Goal: Ask a question

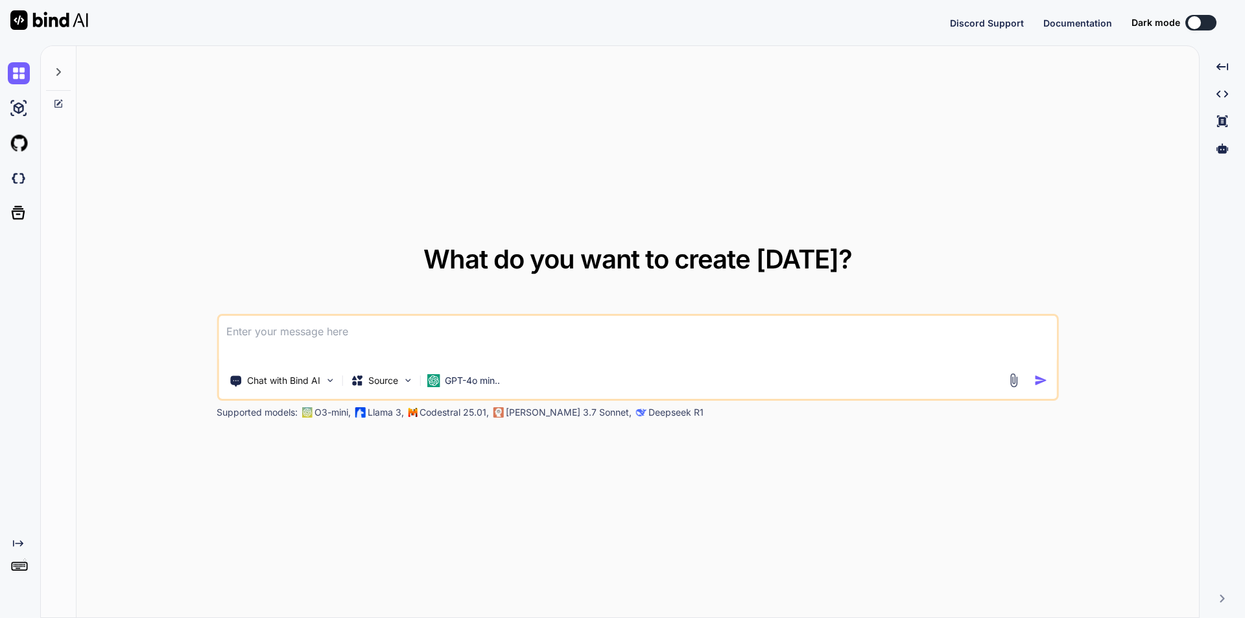
type textarea "x"
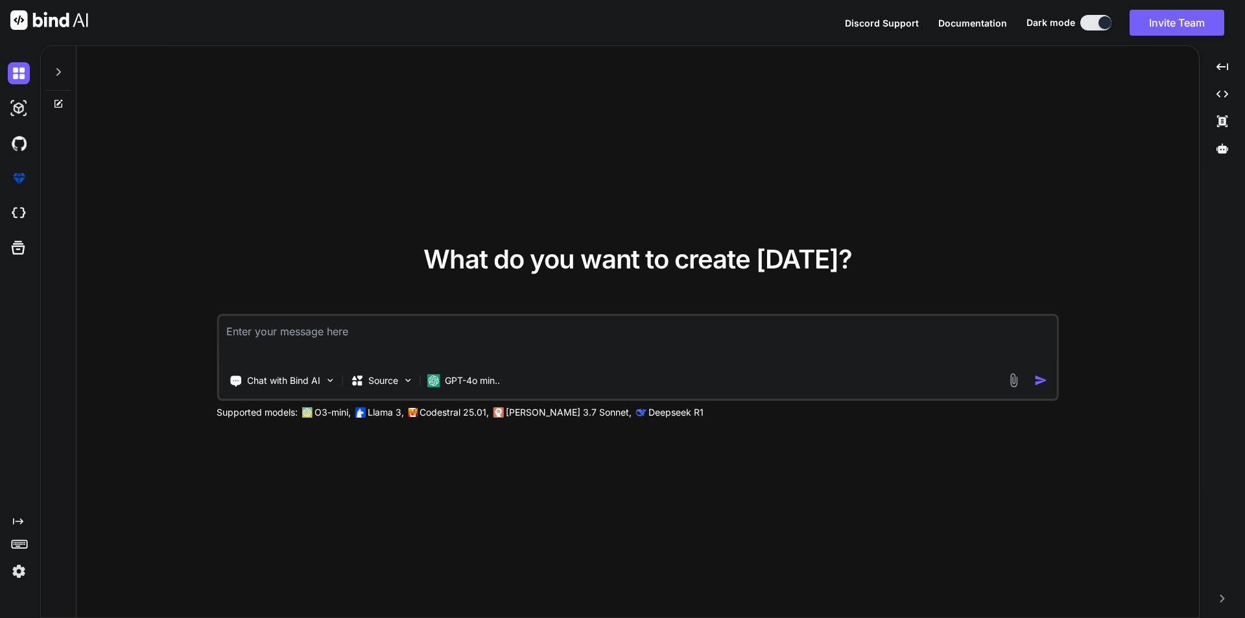
click at [358, 353] on textarea at bounding box center [637, 340] width 838 height 48
click at [302, 341] on textarea at bounding box center [637, 340] width 838 height 48
click at [295, 335] on textarea at bounding box center [637, 340] width 838 height 48
type textarea "move file from one folder to another folder in S3 bucket in laravel"
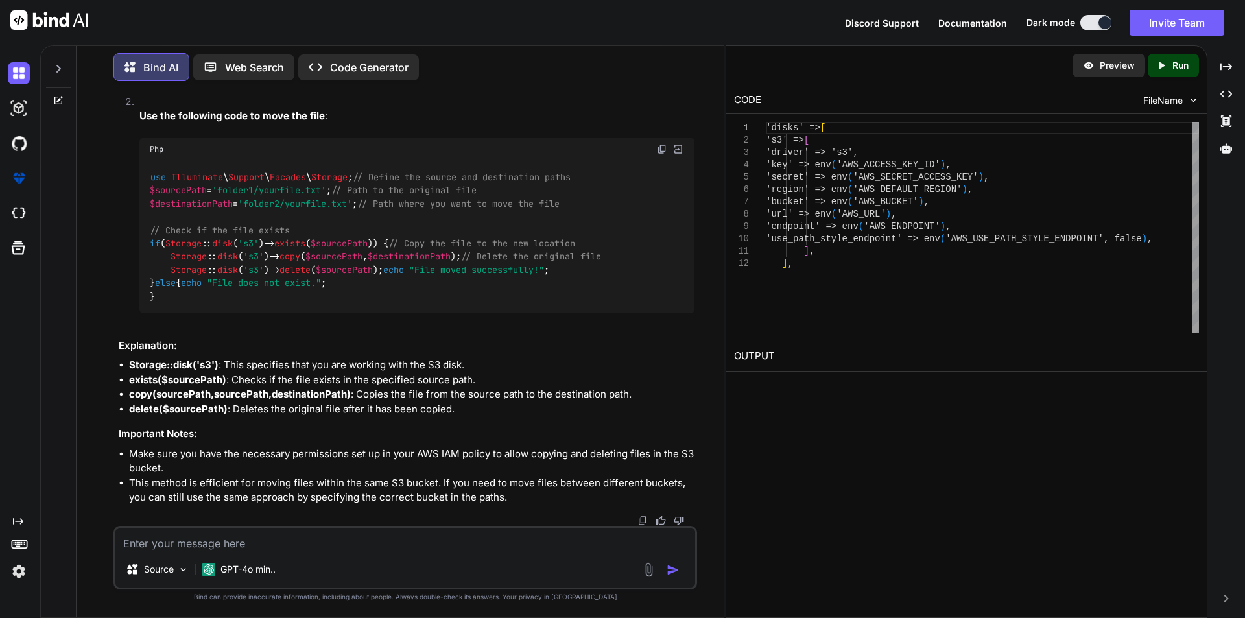
scroll to position [488, 0]
click at [284, 535] on textarea at bounding box center [405, 539] width 580 height 23
type textarea "can we use this way"
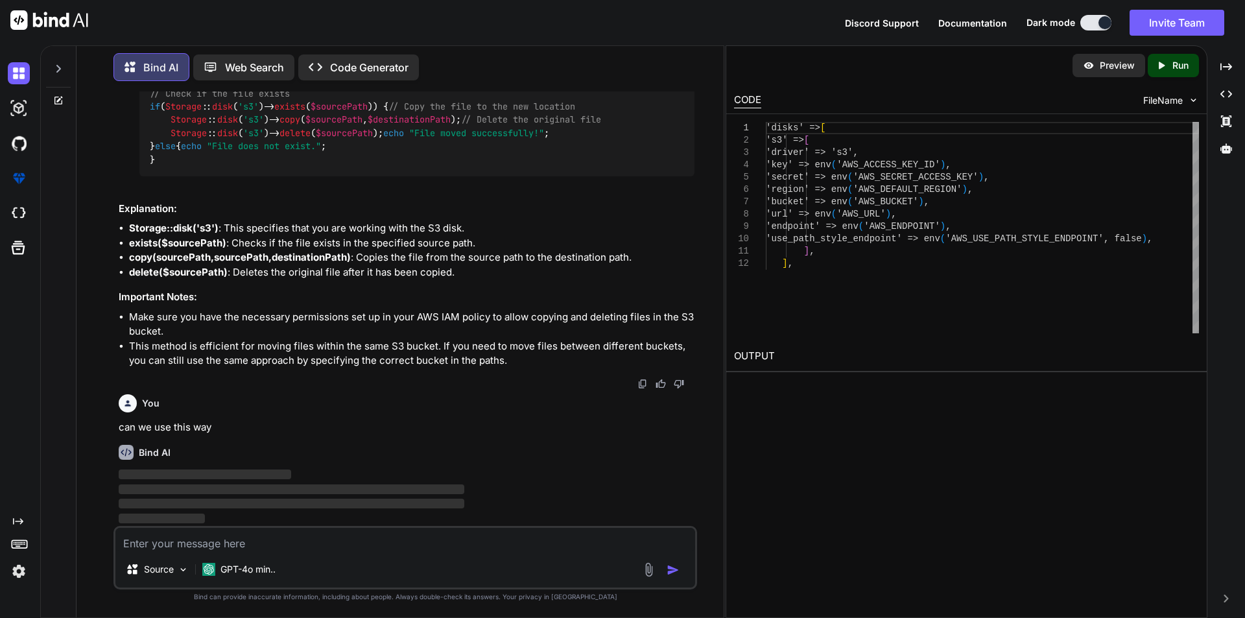
scroll to position [624, 0]
click at [281, 537] on textarea at bounding box center [405, 539] width 580 height 23
paste textarea "$s3Client->copyObject([ 'Bucket' => $bucket, 'CopySource' => "{$bucket}/{$bkey}…"
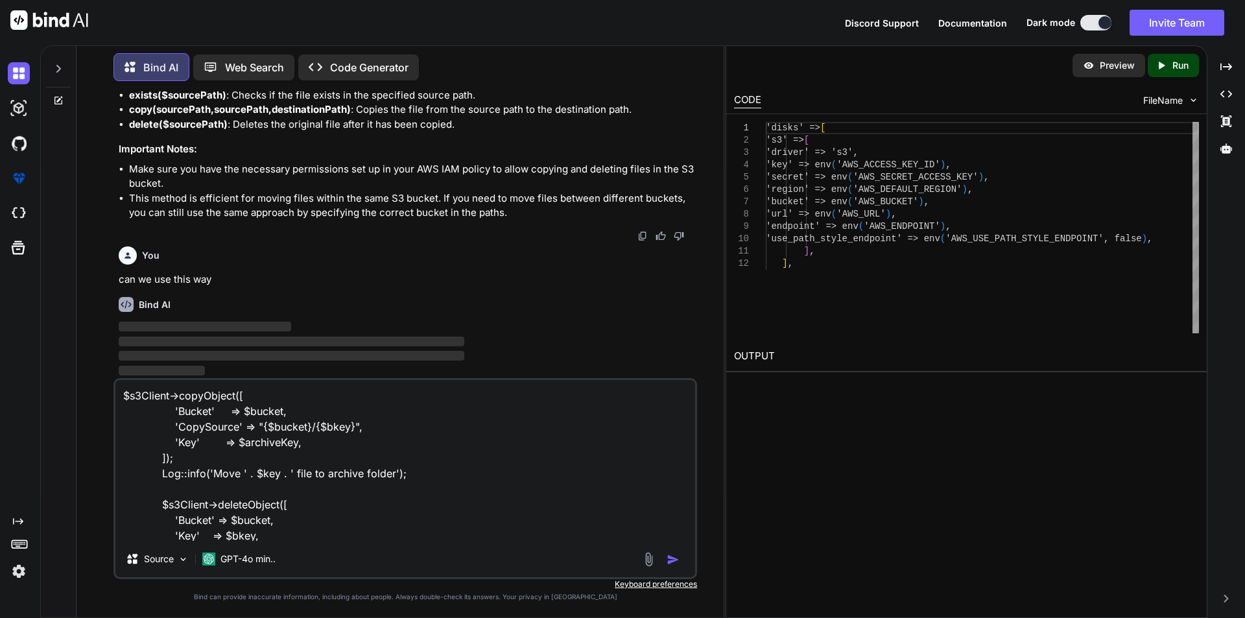
scroll to position [17, 0]
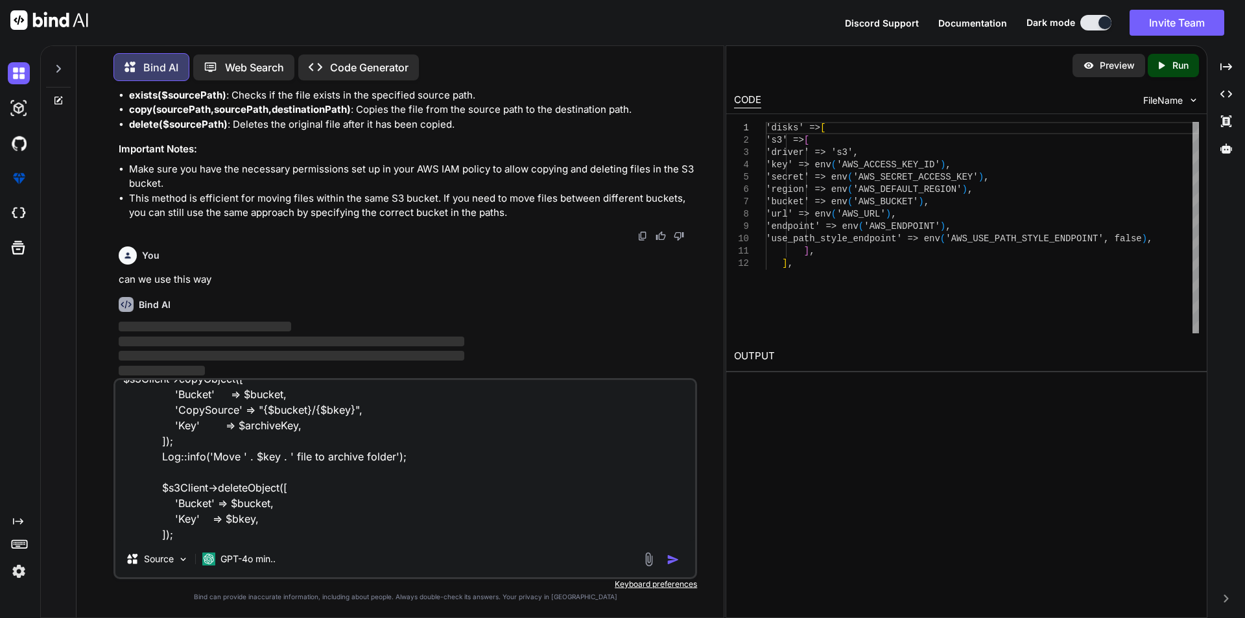
type textarea "$s3Client->copyObject([ 'Bucket' => $bucket, 'CopySource' => "{$bucket}/{$bkey}…"
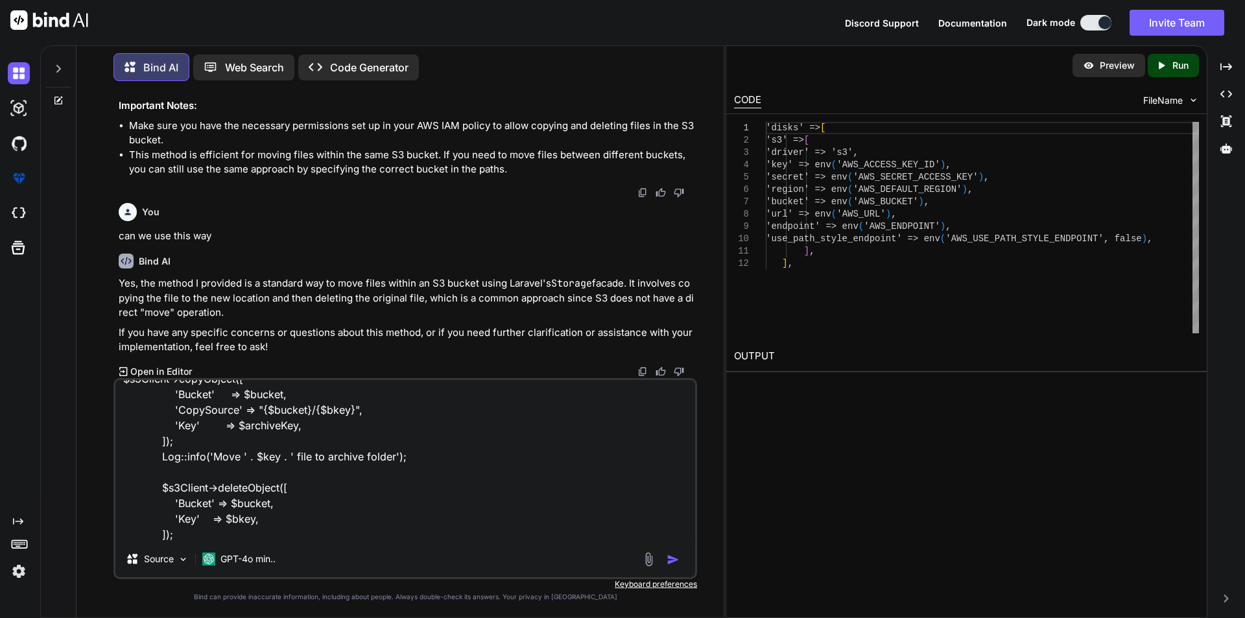
scroll to position [816, 0]
click at [674, 559] on img "button" at bounding box center [672, 559] width 13 height 13
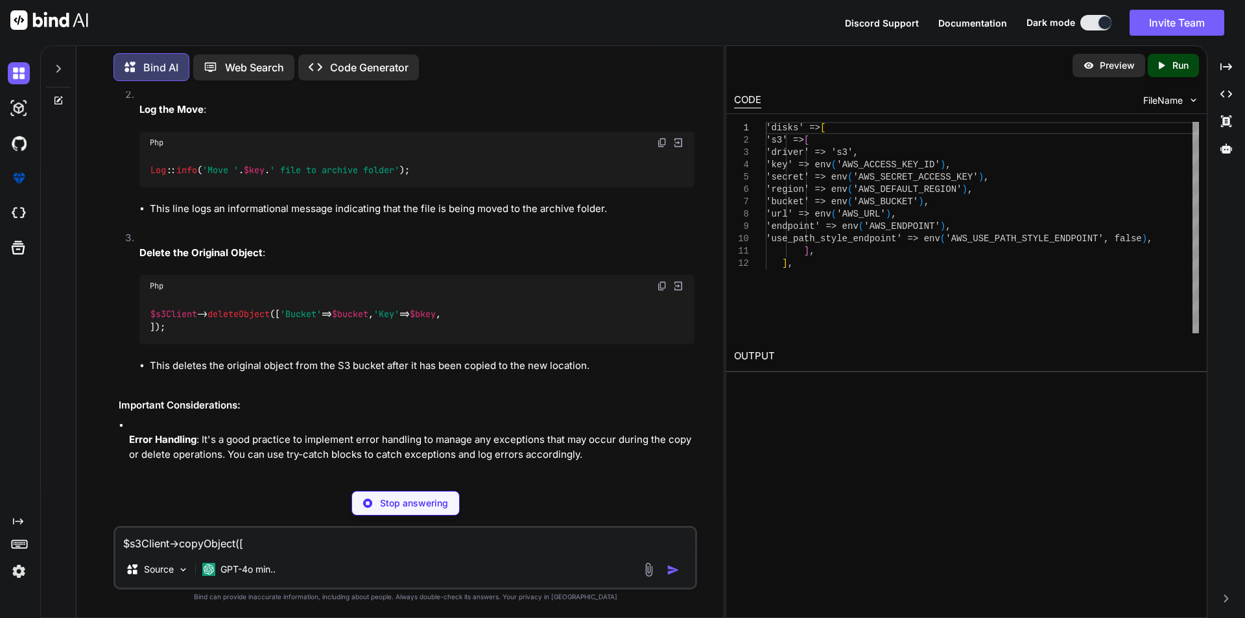
scroll to position [1262, 0]
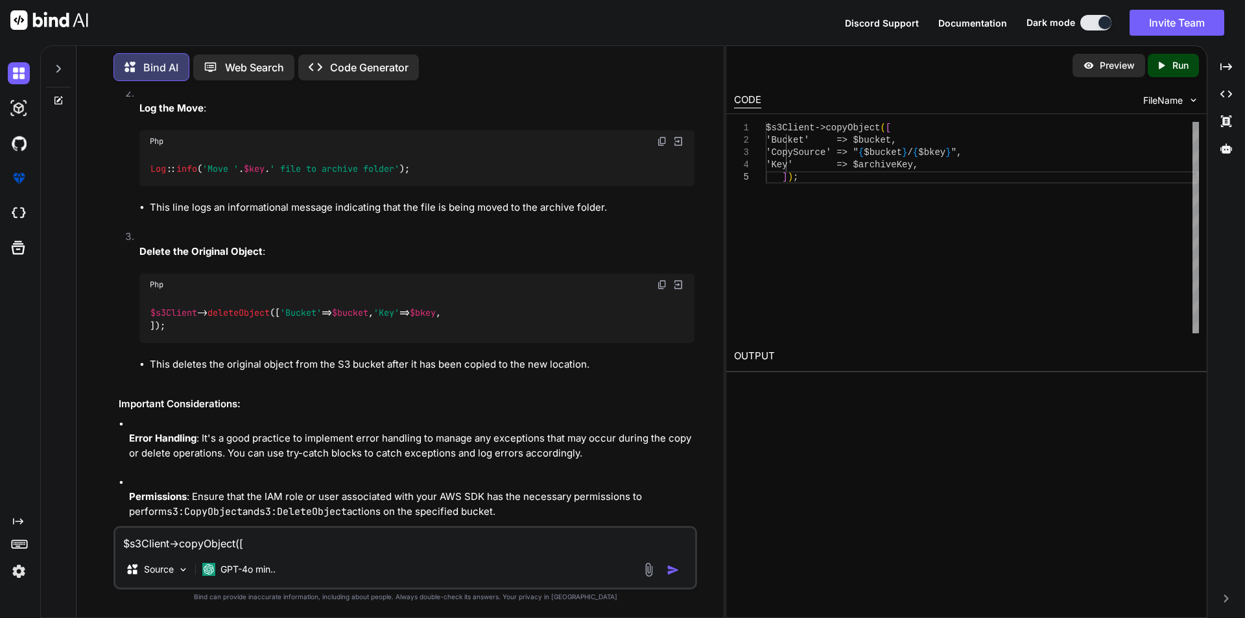
click at [211, 545] on textarea "$s3Client->copyObject([ 'Bucket' => $bucket, 'CopySource' => "{$bucket}/{$bkey}…" at bounding box center [405, 539] width 580 height 23
type textarea "as we are using parameter store to store the keys so which approach is better"
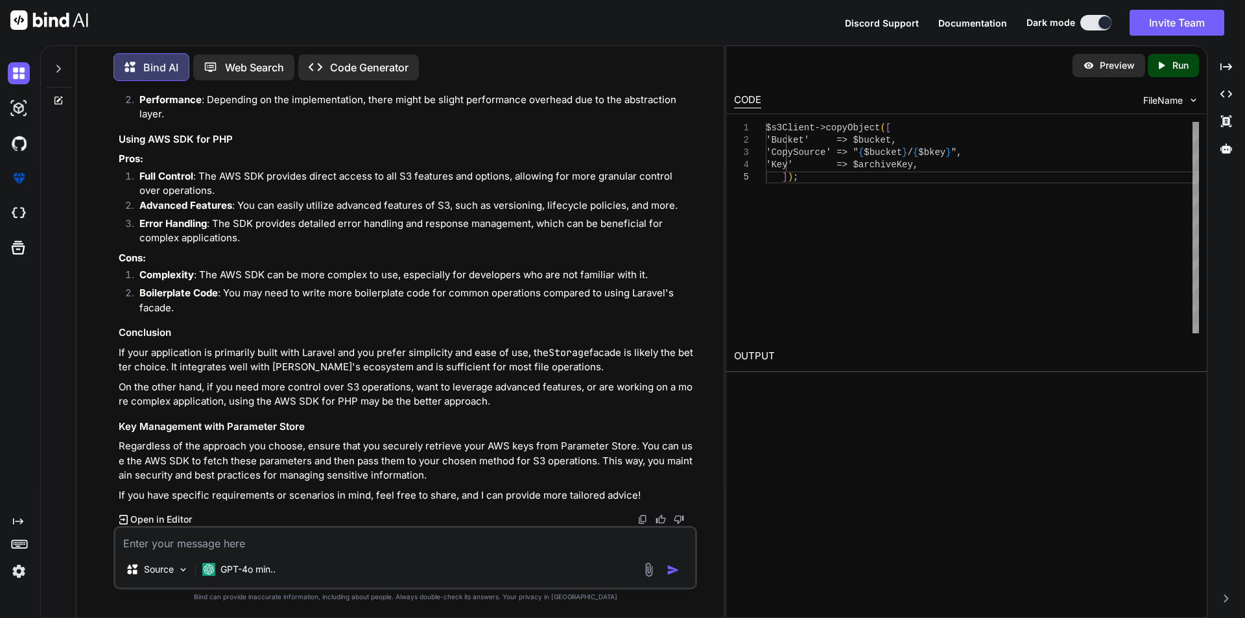
scroll to position [2679, 0]
click at [259, 535] on textarea at bounding box center [405, 539] width 580 height 23
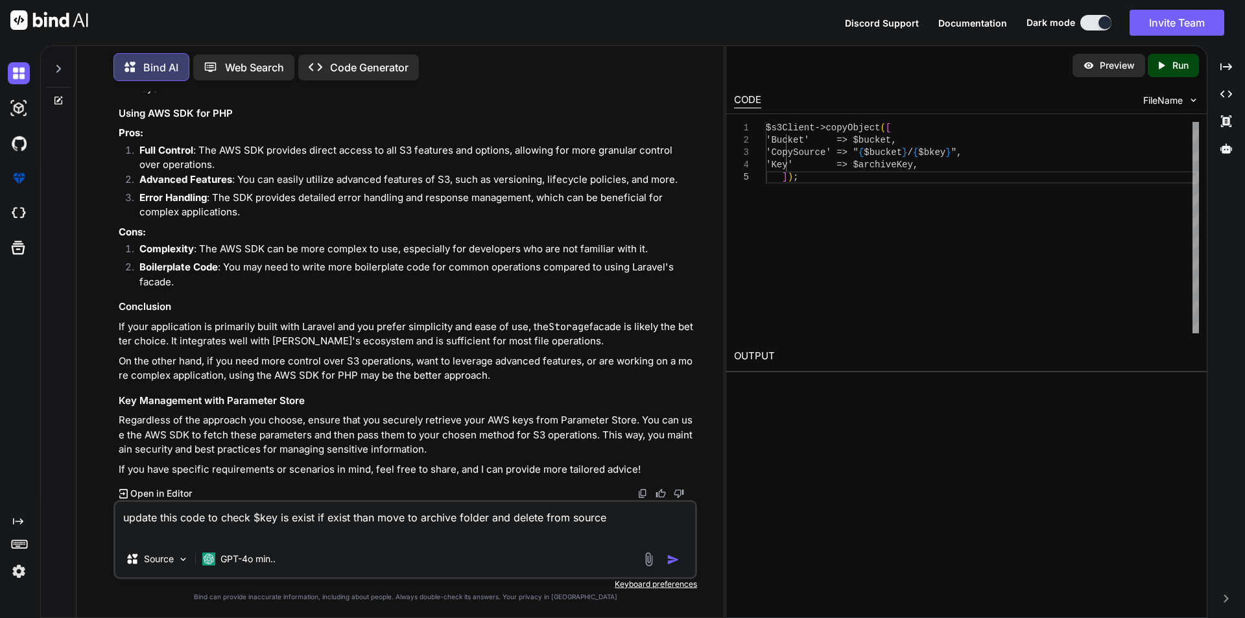
paste textarea "$bkey = 'Power-Bi/'.$key; $s3Client = new s3Client([ 'version' => 'latest', 're…"
type textarea "update this code to check $key is exist if exist than move to archive folder an…"
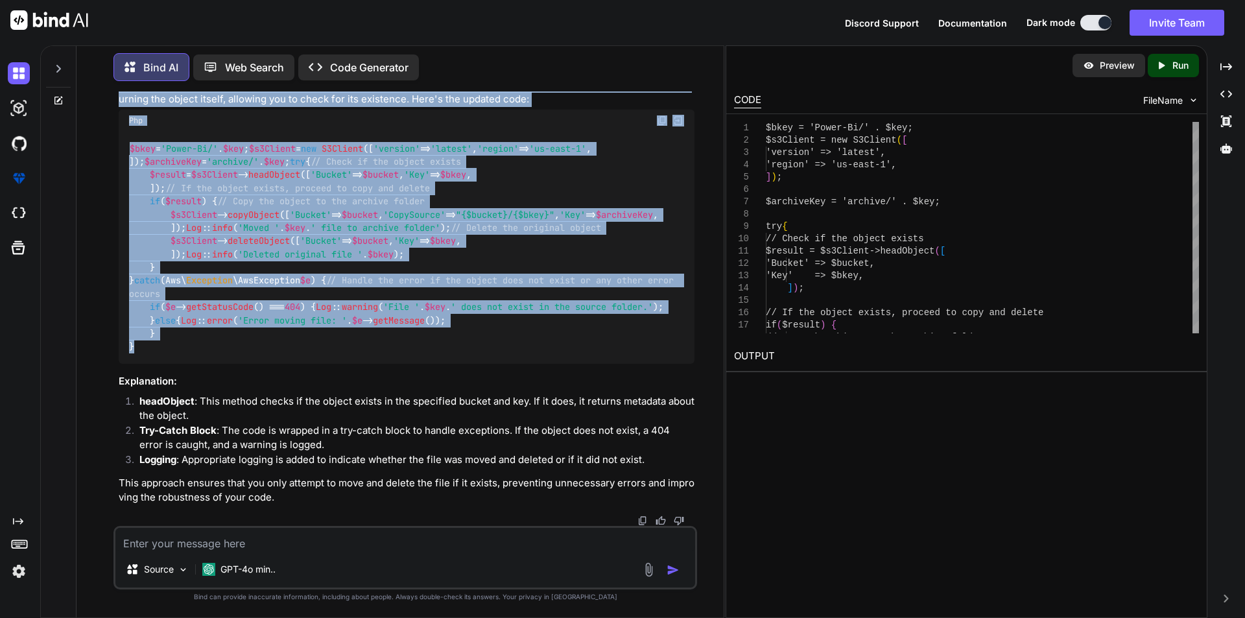
scroll to position [3107, 0]
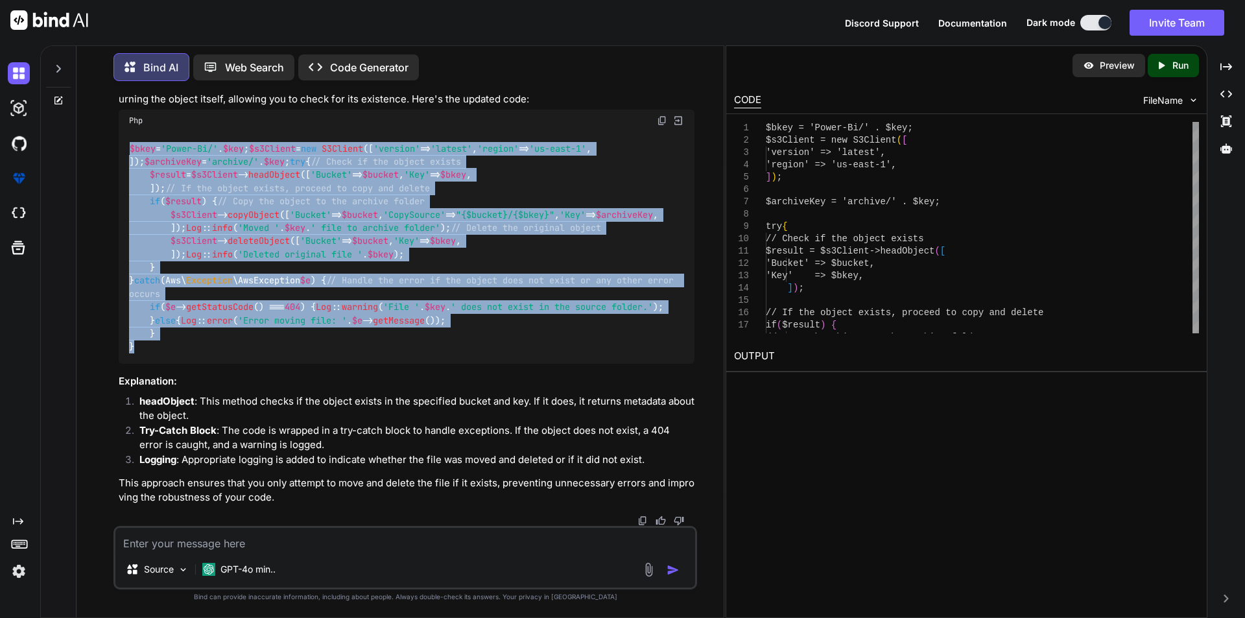
drag, startPoint x: 139, startPoint y: 436, endPoint x: 130, endPoint y: 310, distance: 126.1
click at [130, 310] on div "$bkey = 'Power-Bi/' . $key ; $s3Client = new S3Client ([ 'version' => 'latest' …" at bounding box center [407, 248] width 576 height 232
copy code "$bkey = 'Power-Bi/' . $key ; $s3Client = new S3Client ([ 'version' => 'latest' …"
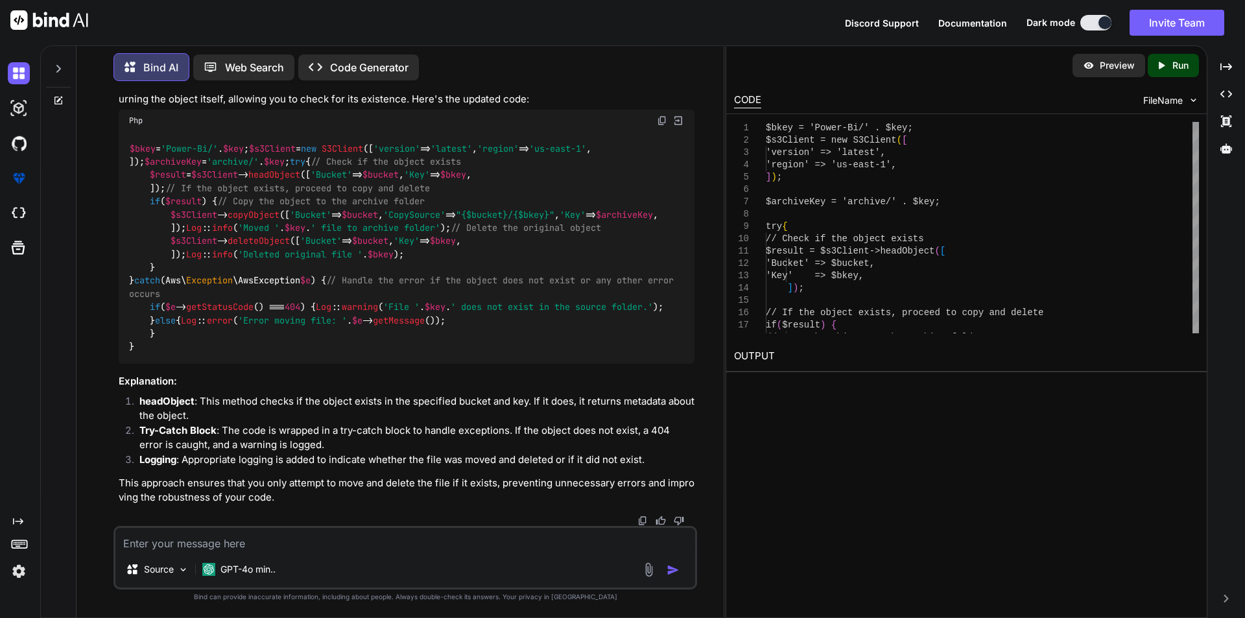
click at [255, 537] on textarea at bounding box center [405, 539] width 580 height 23
paste textarea "Undefined type 'Aws\Exception\AwsException'"
type textarea "Undefined type 'Aws\Exception\AwsException'"
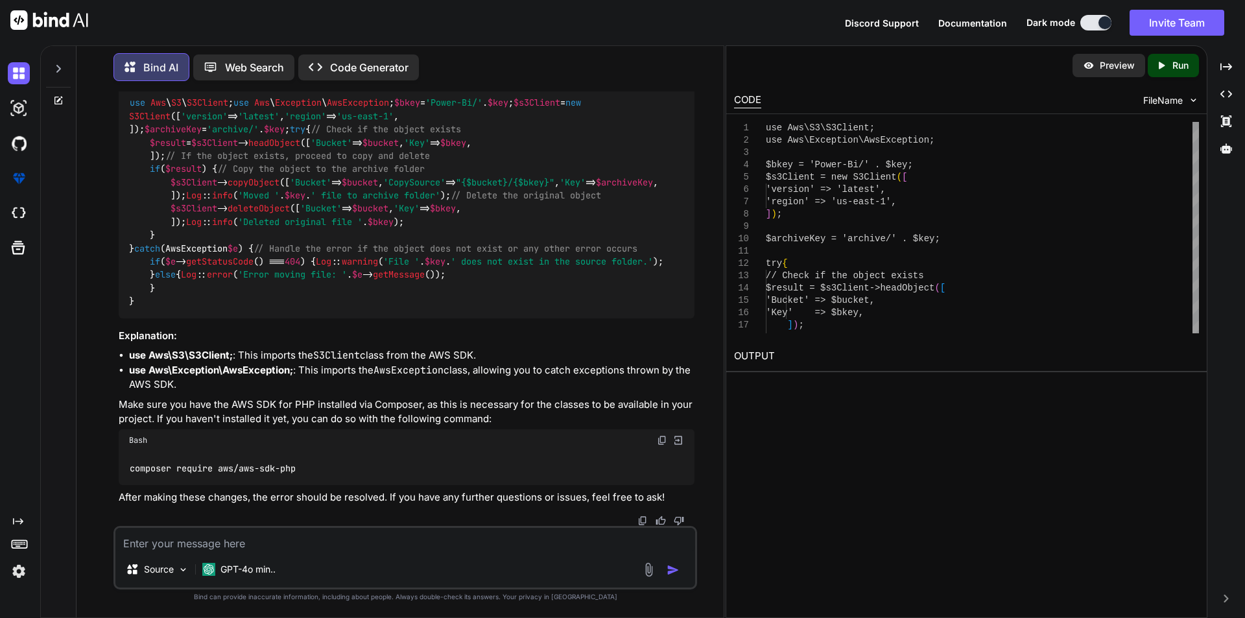
scroll to position [4391, 0]
click at [246, 534] on textarea at bounding box center [405, 539] width 580 height 23
paste textarea "Schedule::command('app:s3-import-command')->hourly();"
type textarea "is this command correct Schedule::command('app:s3-import-command')->hourly();"
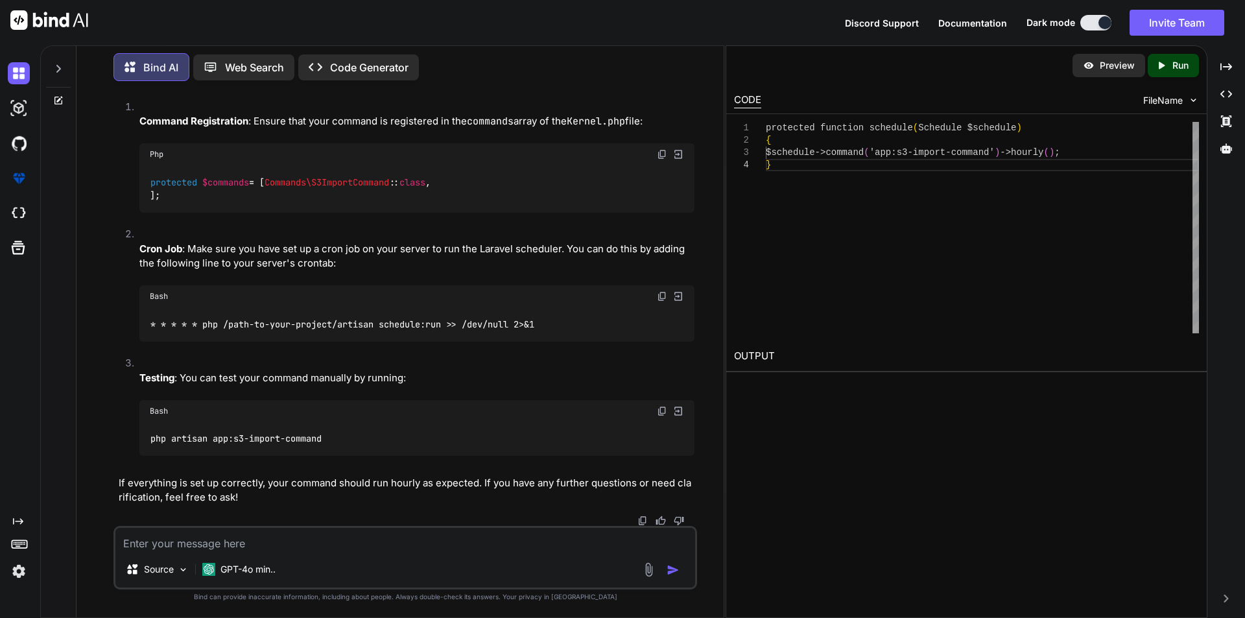
scroll to position [5401, 0]
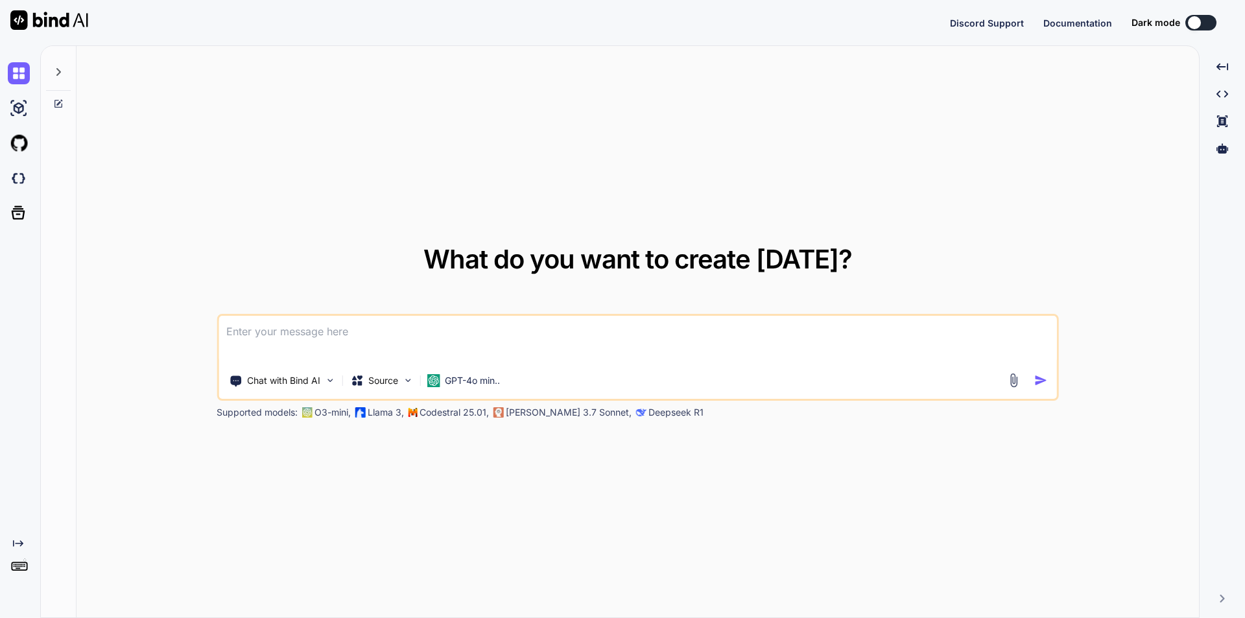
type textarea "x"
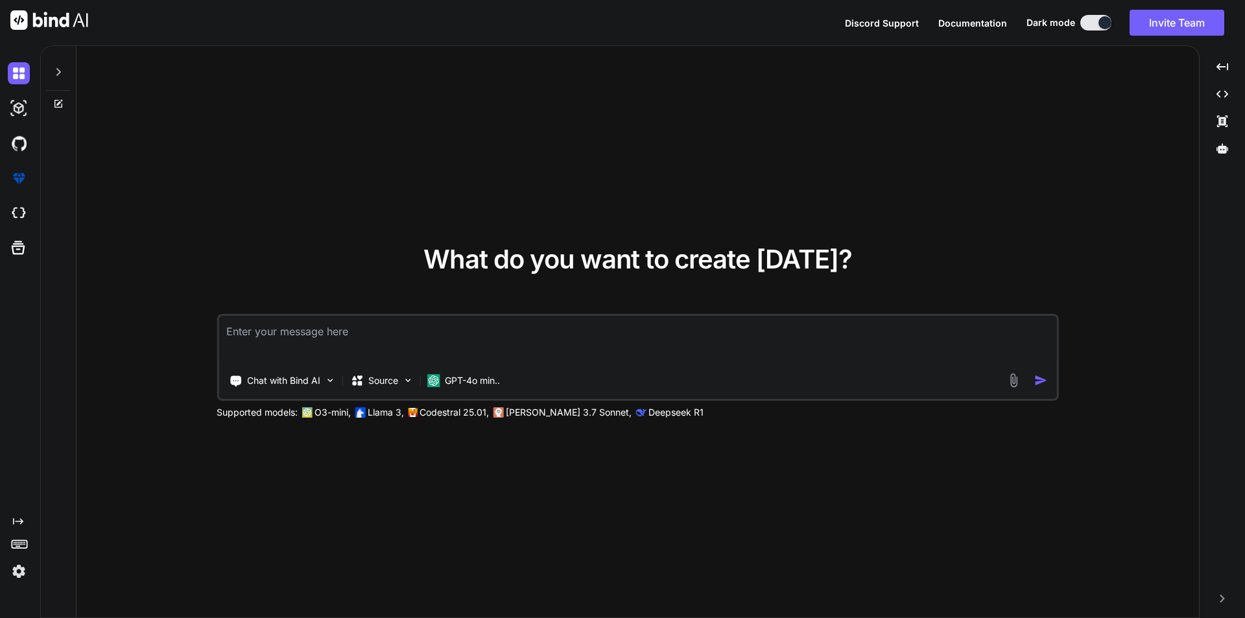
click at [331, 322] on textarea at bounding box center [637, 340] width 838 height 48
type textarea "r"
type textarea "c"
